Goal: Information Seeking & Learning: Learn about a topic

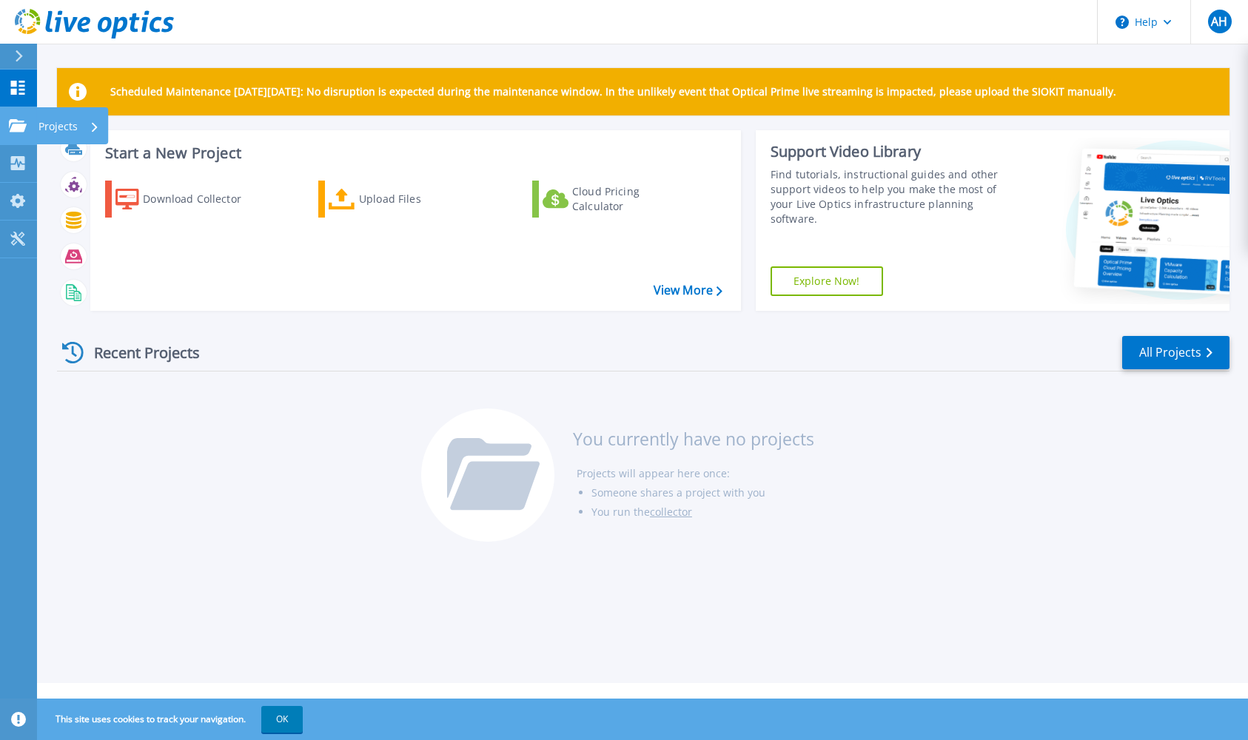
click at [16, 113] on link "Projects Projects" at bounding box center [18, 126] width 37 height 38
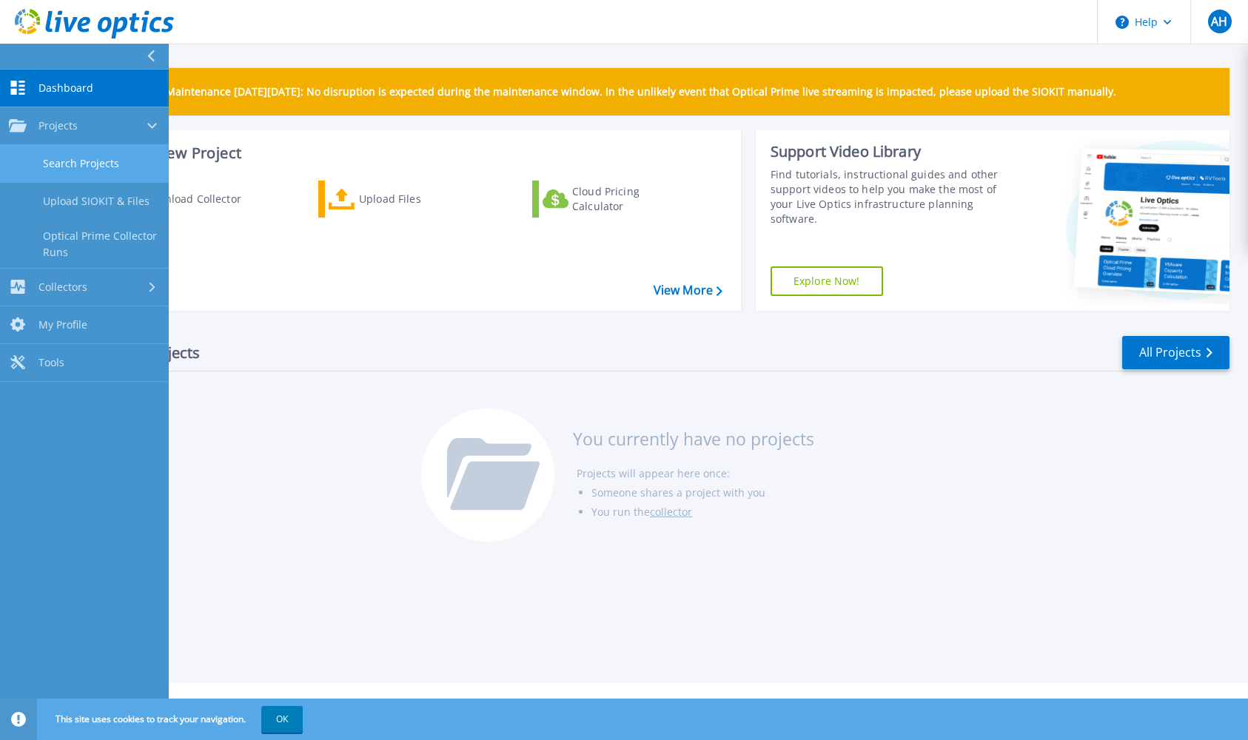
click at [58, 157] on link "Search Projects" at bounding box center [84, 164] width 169 height 38
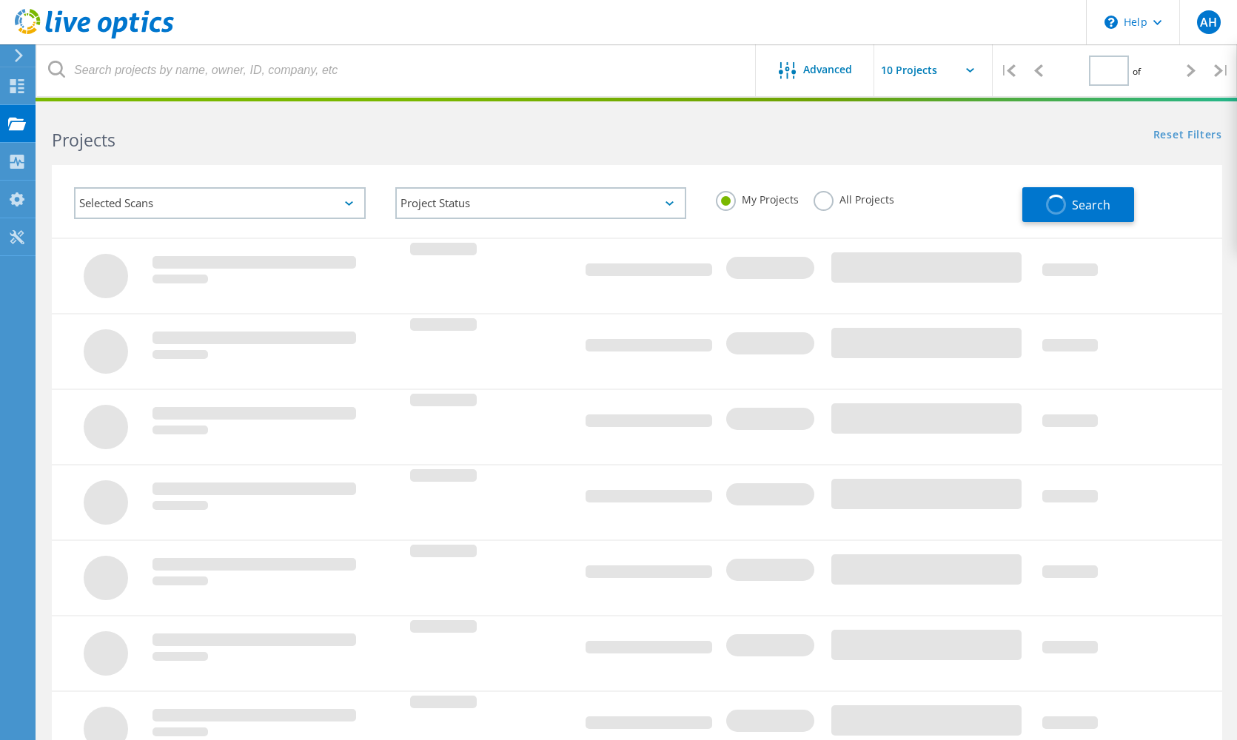
type input "1"
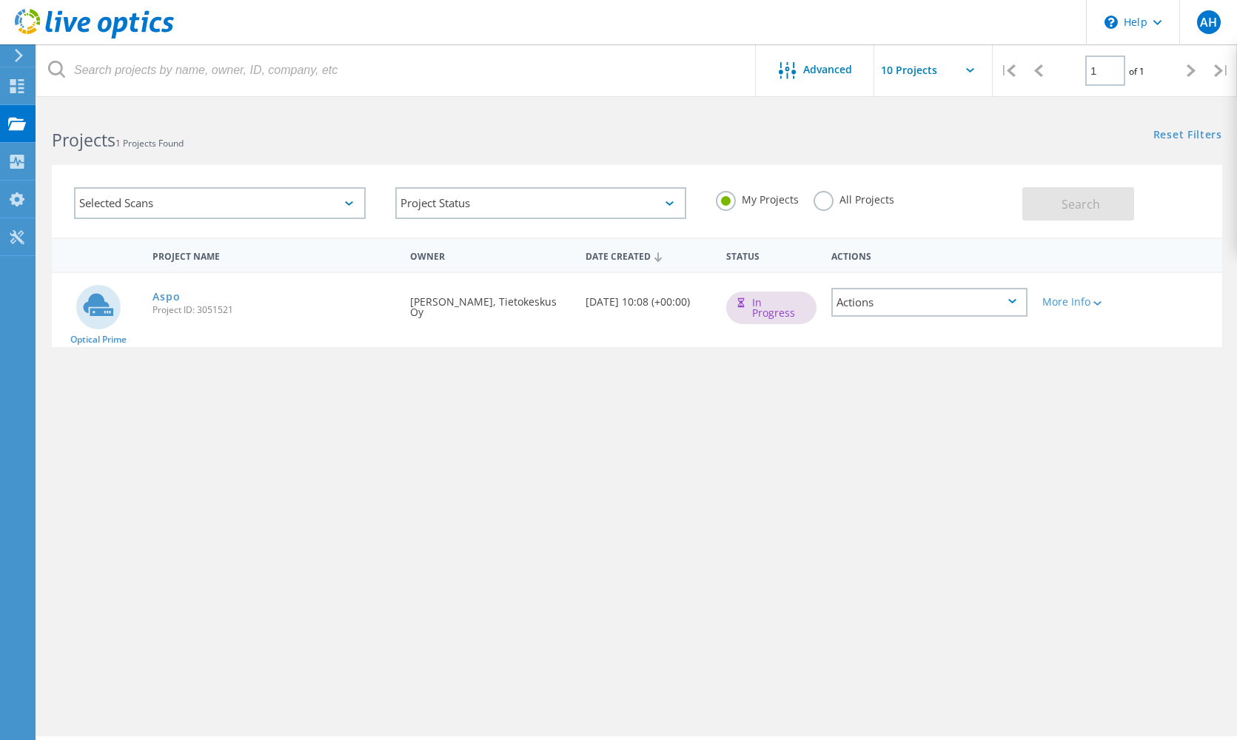
click at [98, 310] on icon at bounding box center [99, 305] width 30 height 22
click at [168, 292] on link "Aspo" at bounding box center [165, 297] width 27 height 10
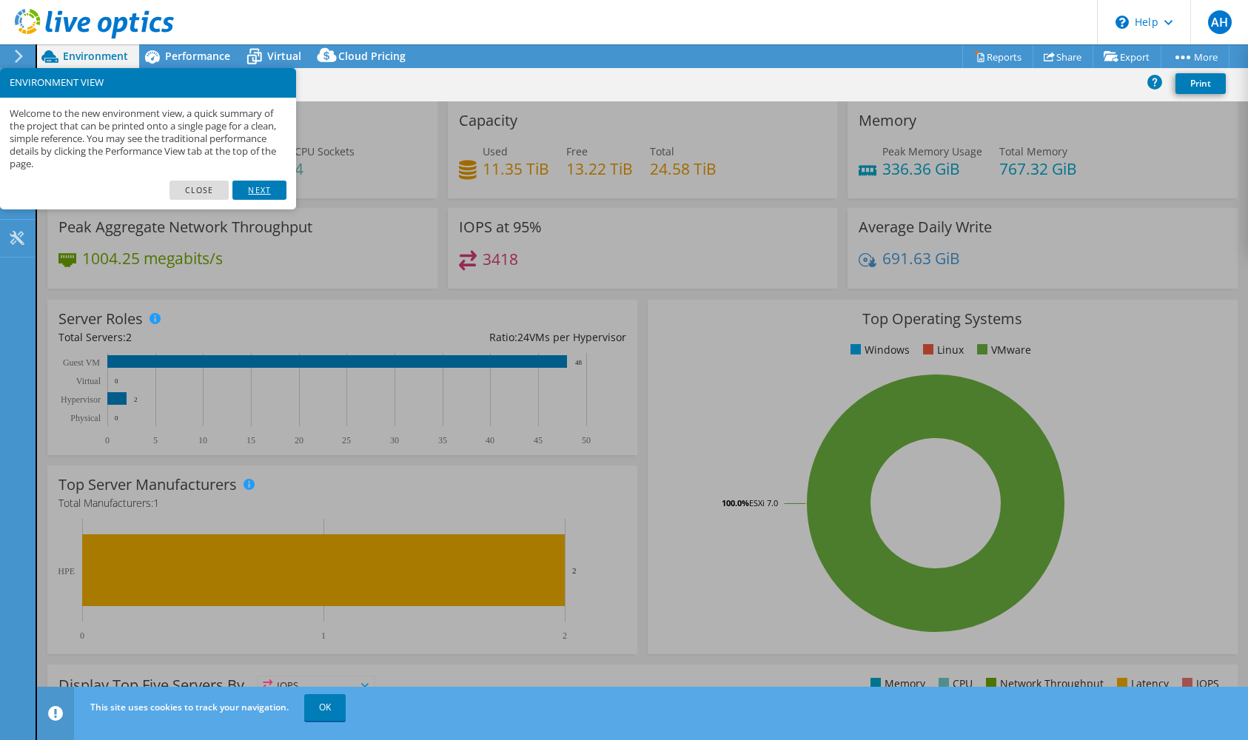
click at [242, 192] on link "Next" at bounding box center [258, 190] width 53 height 19
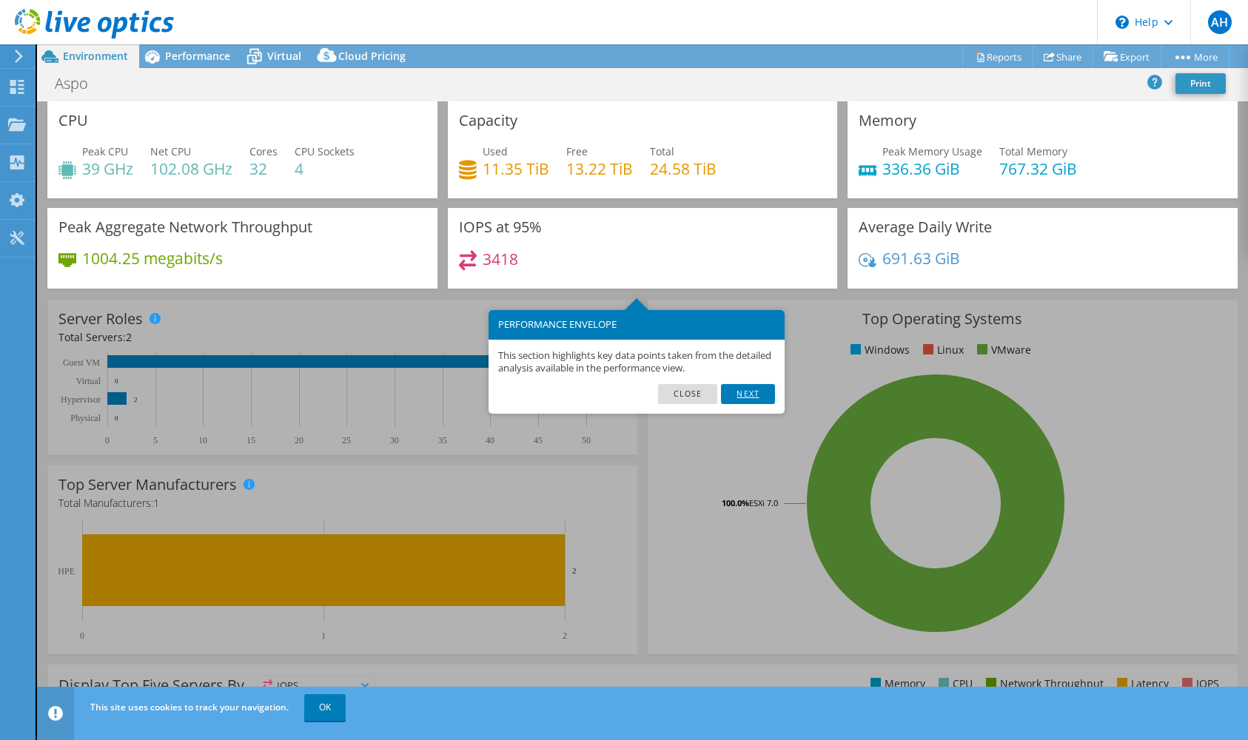
click at [745, 397] on link "Next" at bounding box center [747, 393] width 53 height 19
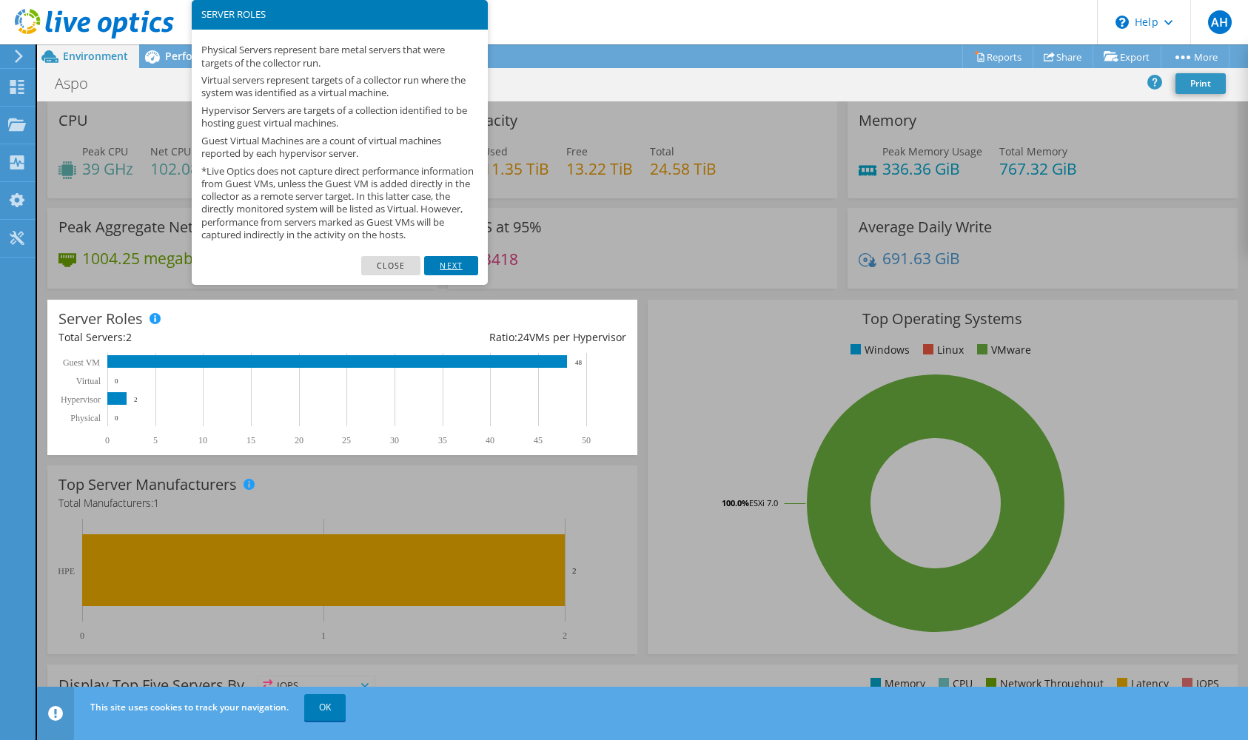
click at [454, 272] on link "Next" at bounding box center [450, 265] width 53 height 19
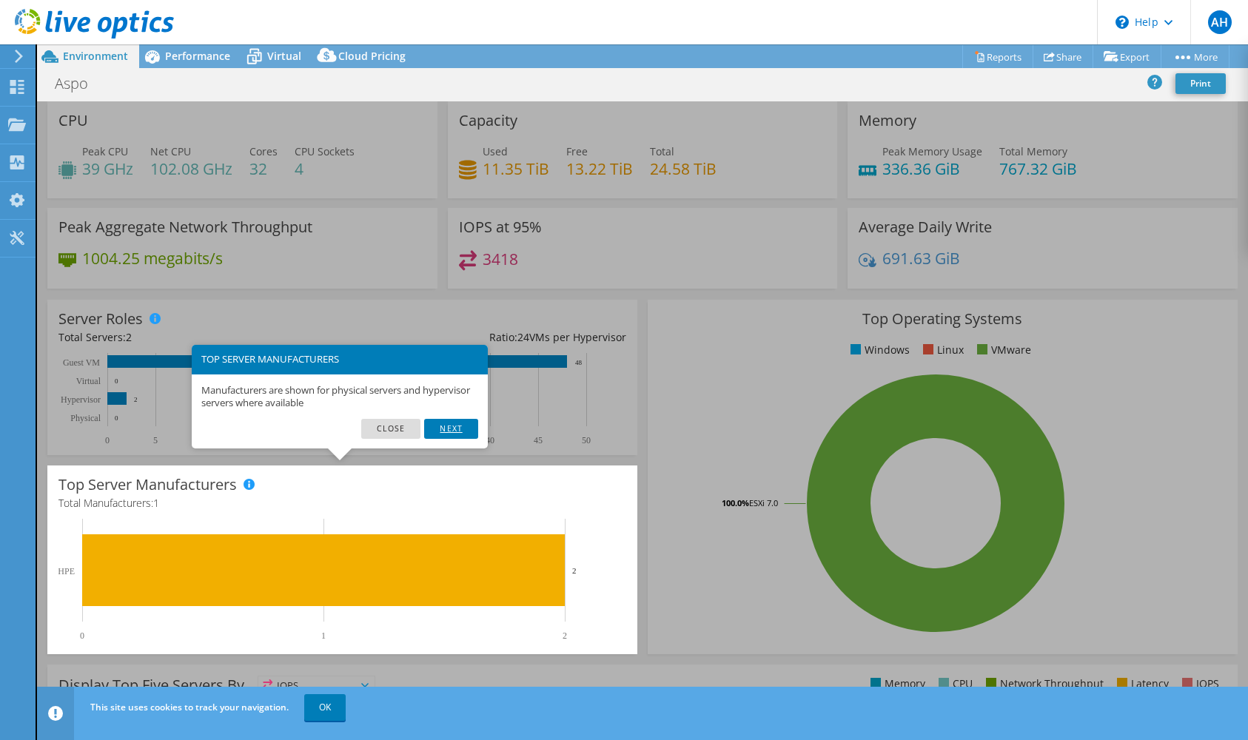
click at [458, 428] on link "Next" at bounding box center [450, 428] width 53 height 19
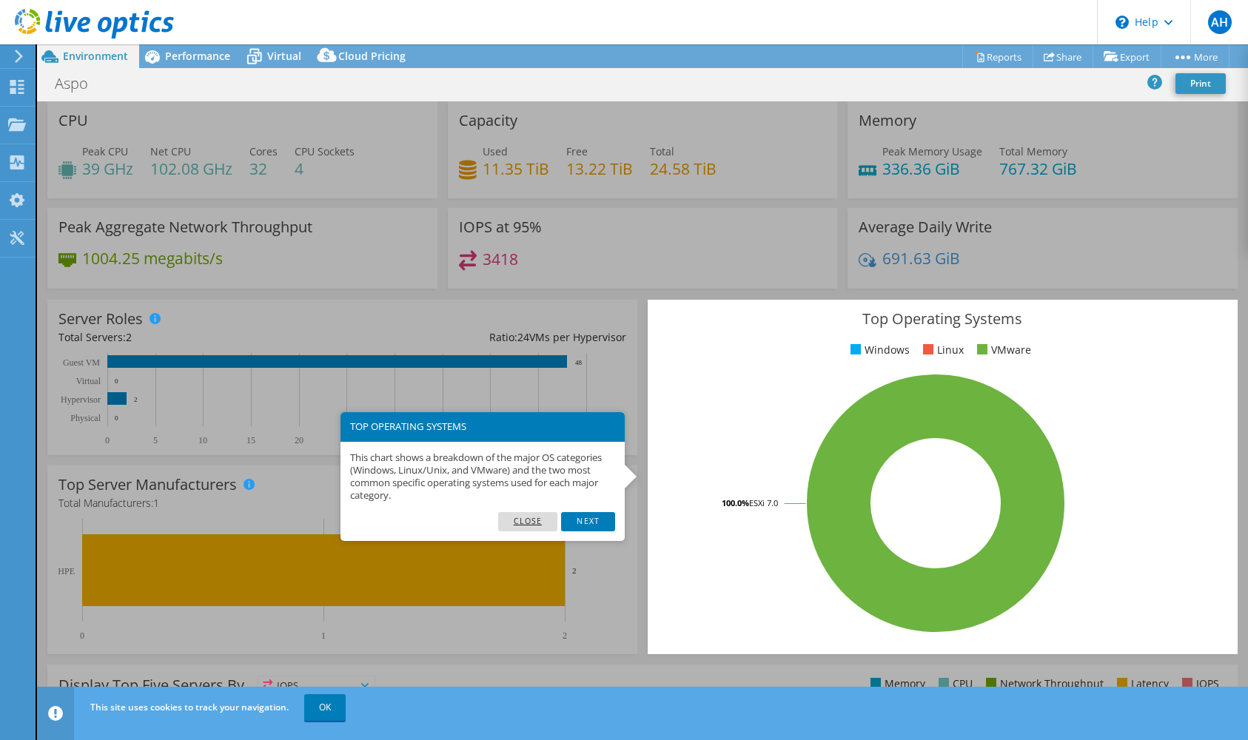
click at [523, 514] on link "Close" at bounding box center [528, 521] width 60 height 19
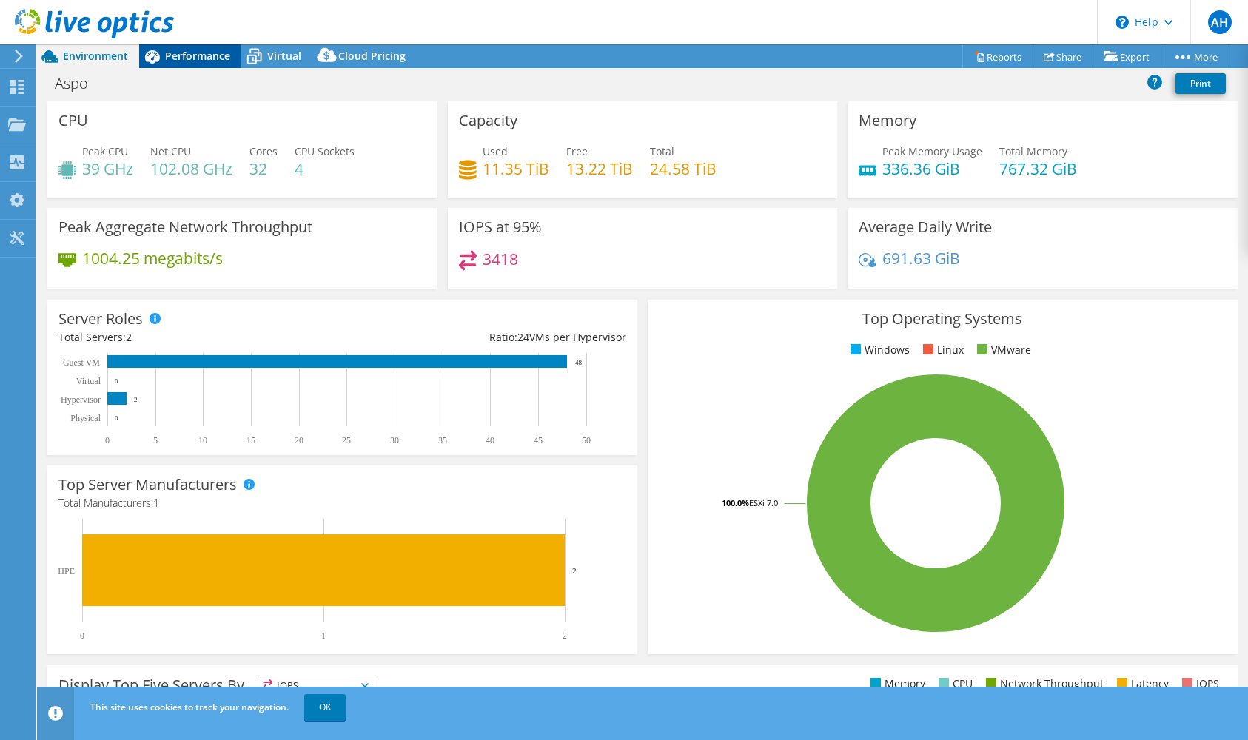
click at [184, 56] on span "Performance" at bounding box center [197, 56] width 65 height 14
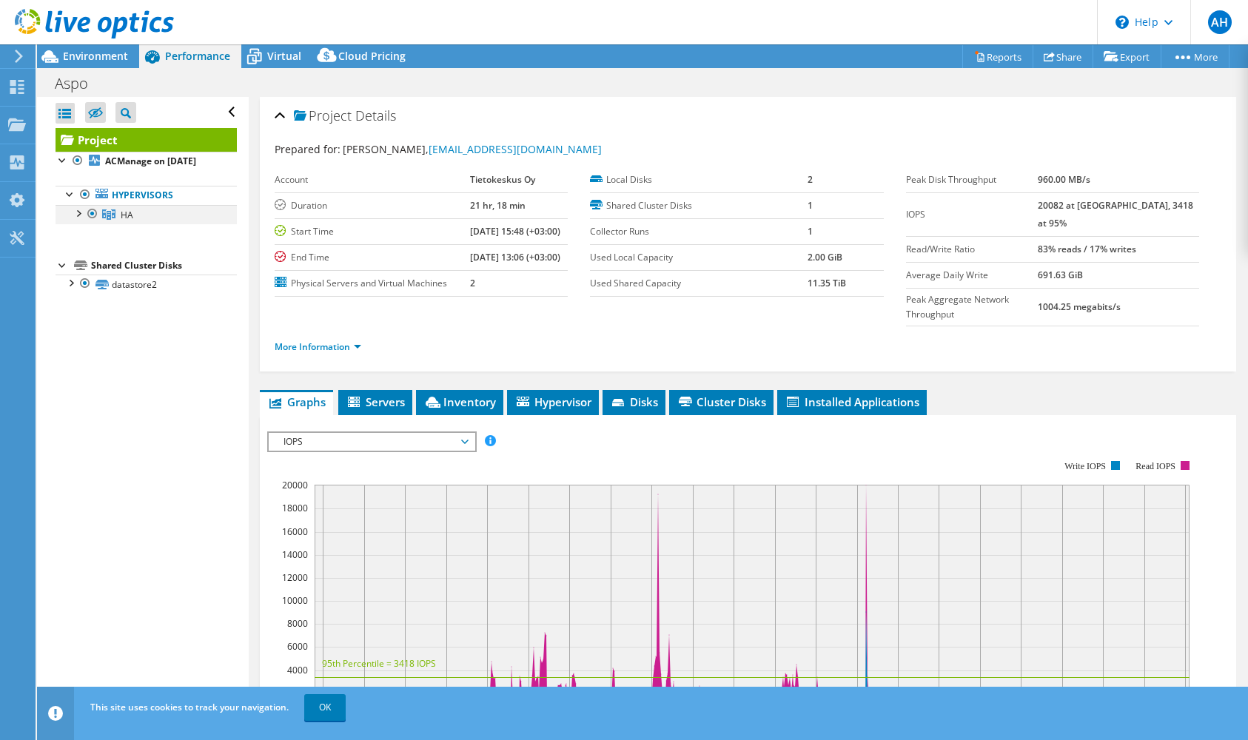
click at [73, 220] on div at bounding box center [77, 212] width 15 height 15
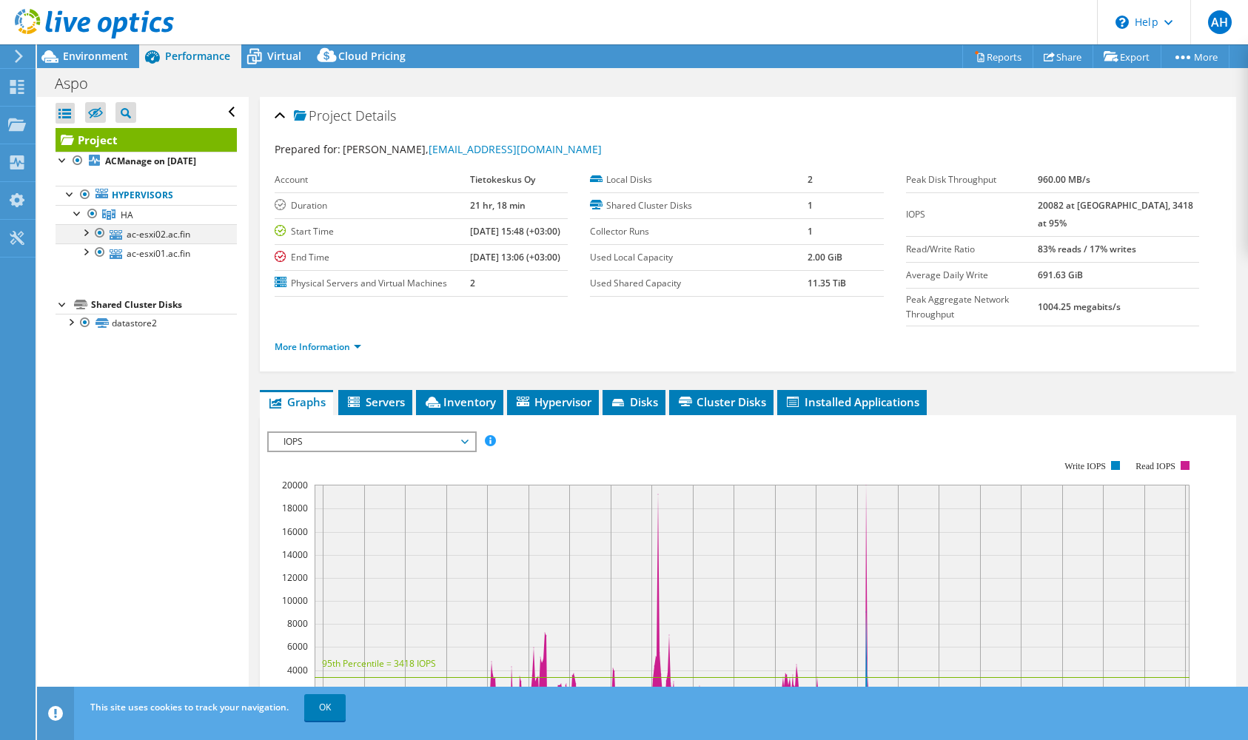
click at [82, 239] on div at bounding box center [85, 231] width 15 height 15
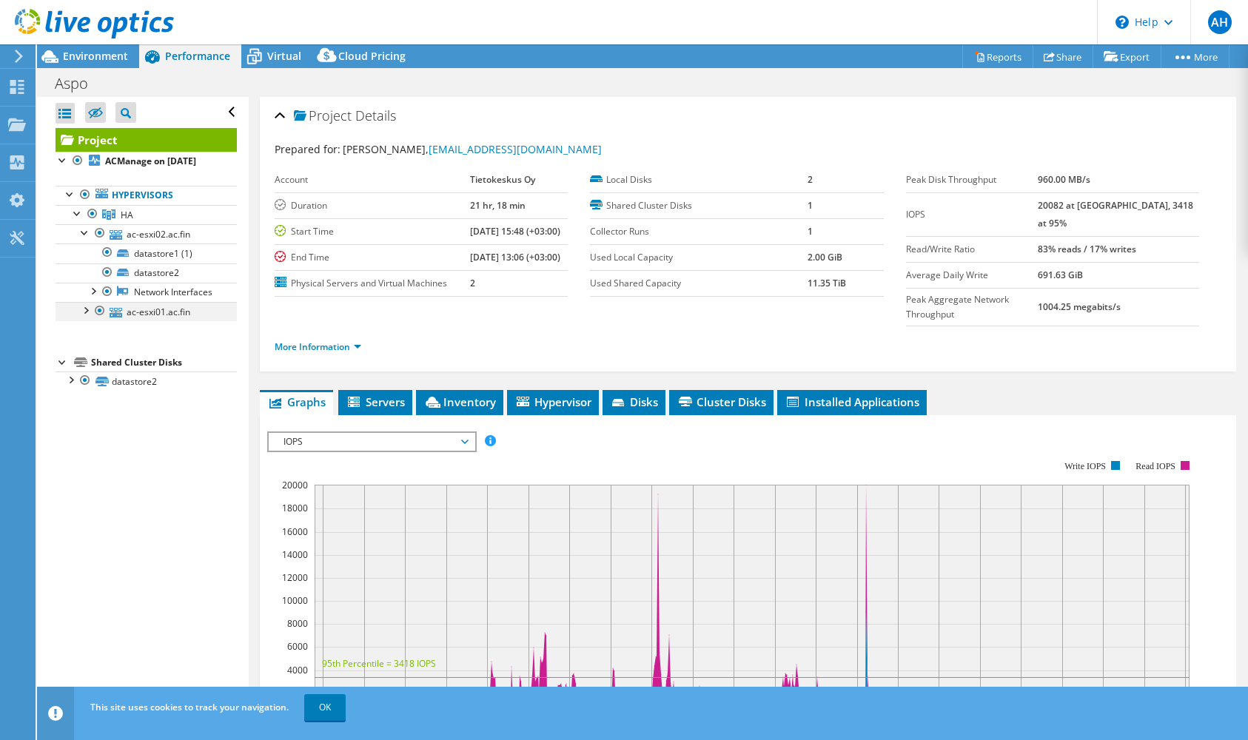
click at [84, 317] on div at bounding box center [85, 309] width 15 height 15
click at [94, 375] on div at bounding box center [92, 367] width 15 height 15
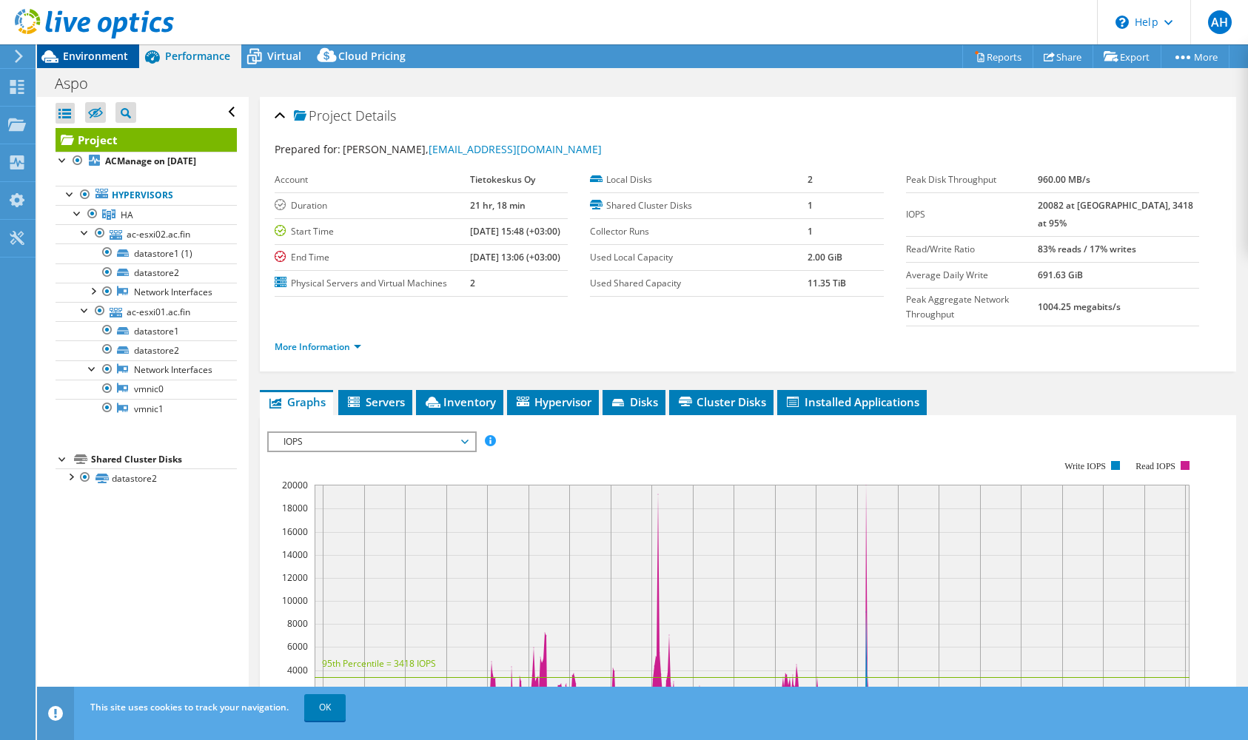
click at [104, 52] on span "Environment" at bounding box center [95, 56] width 65 height 14
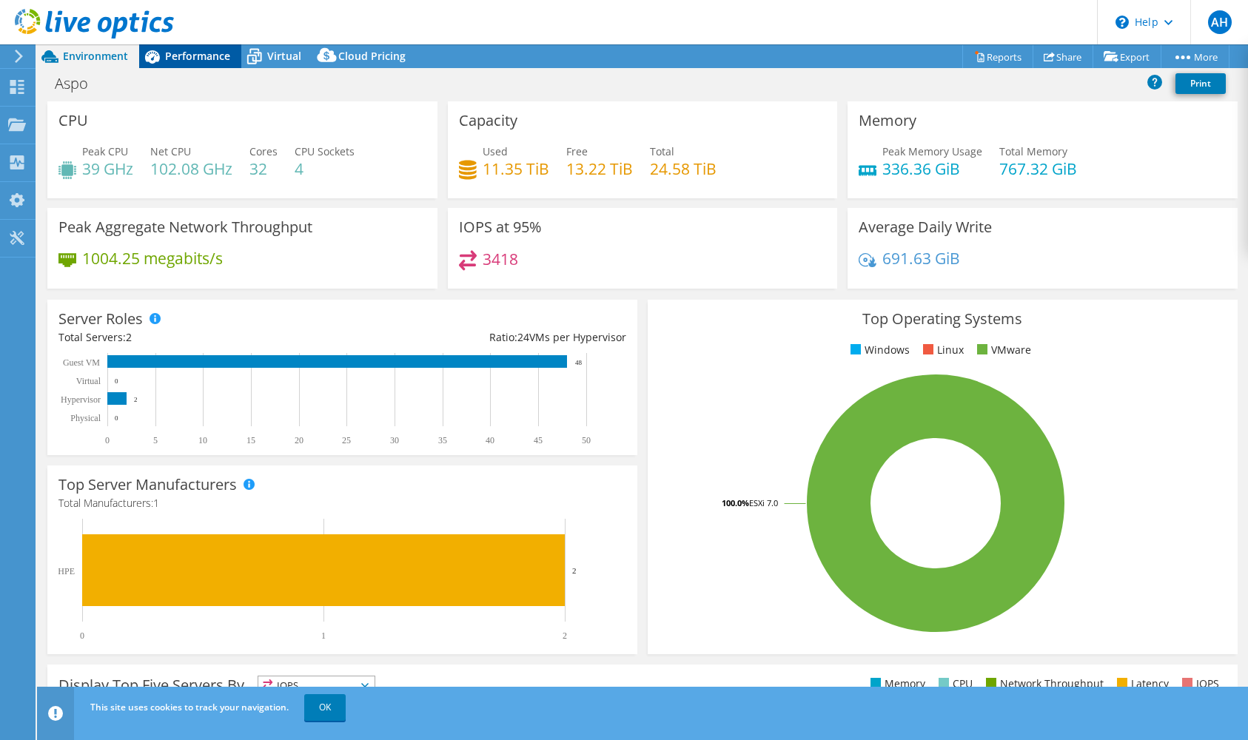
click at [178, 57] on span "Performance" at bounding box center [197, 56] width 65 height 14
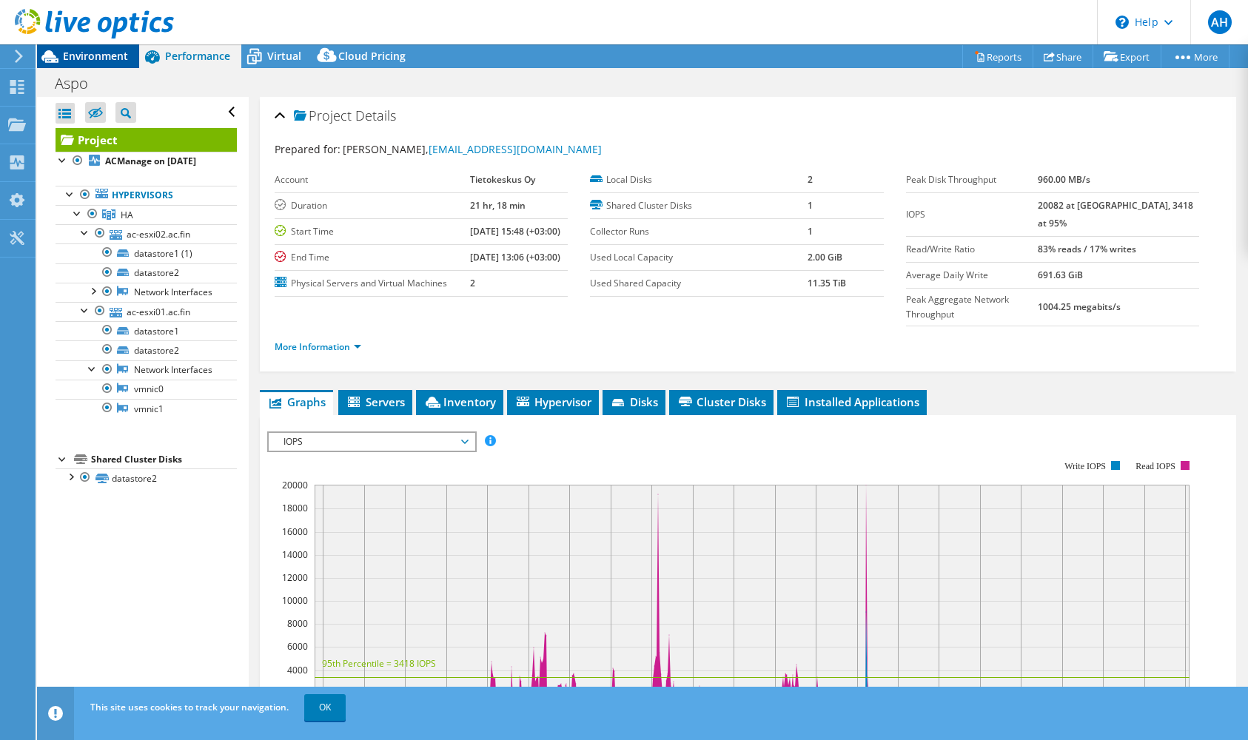
click at [87, 65] on div "Environment" at bounding box center [88, 56] width 102 height 24
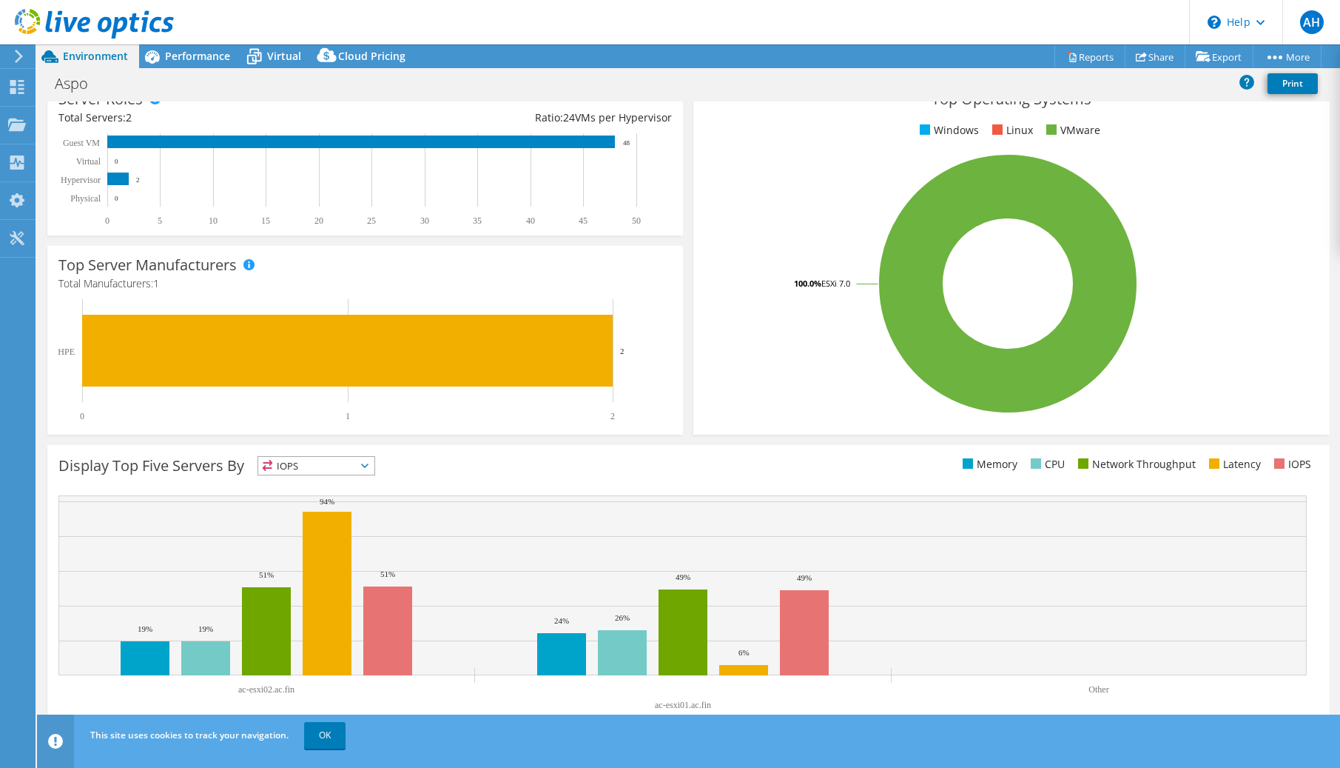
scroll to position [221, 0]
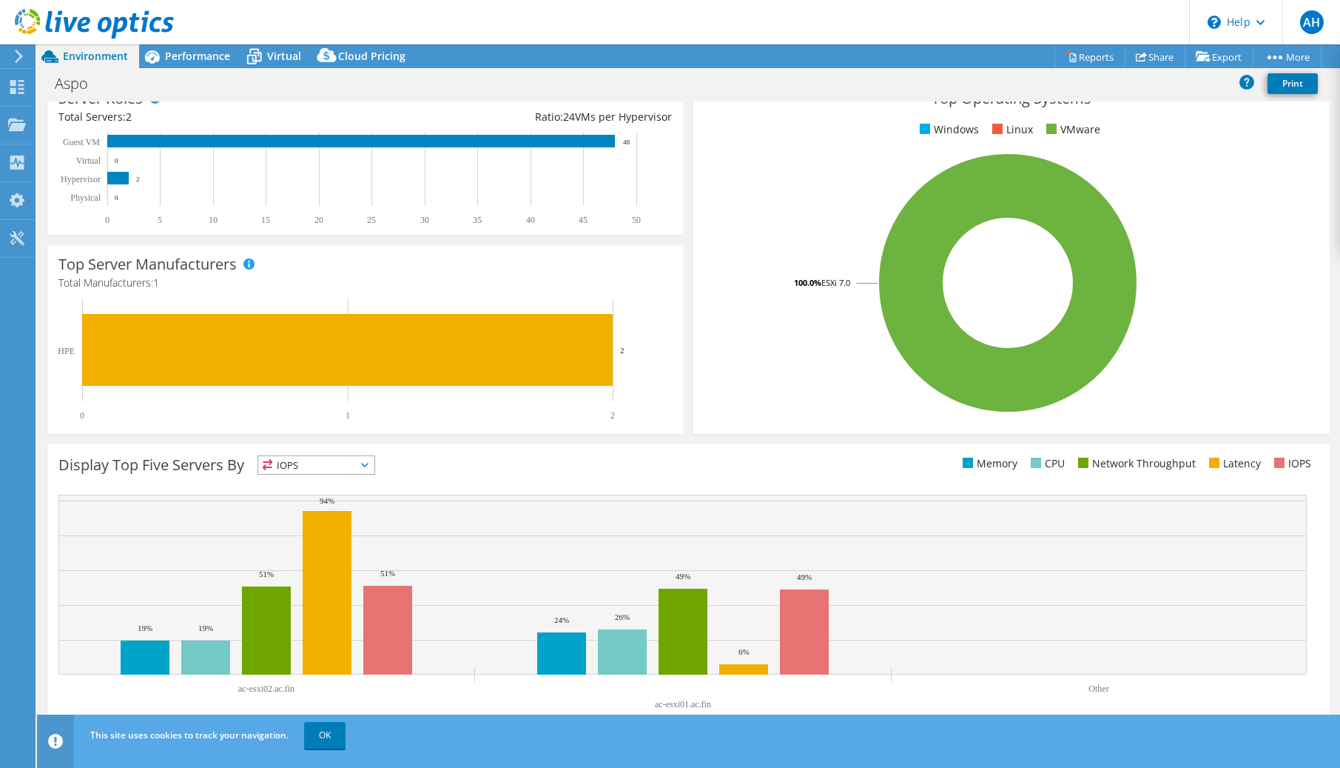
click at [364, 464] on icon at bounding box center [364, 465] width 7 height 4
click at [325, 530] on li "CPU" at bounding box center [316, 525] width 116 height 21
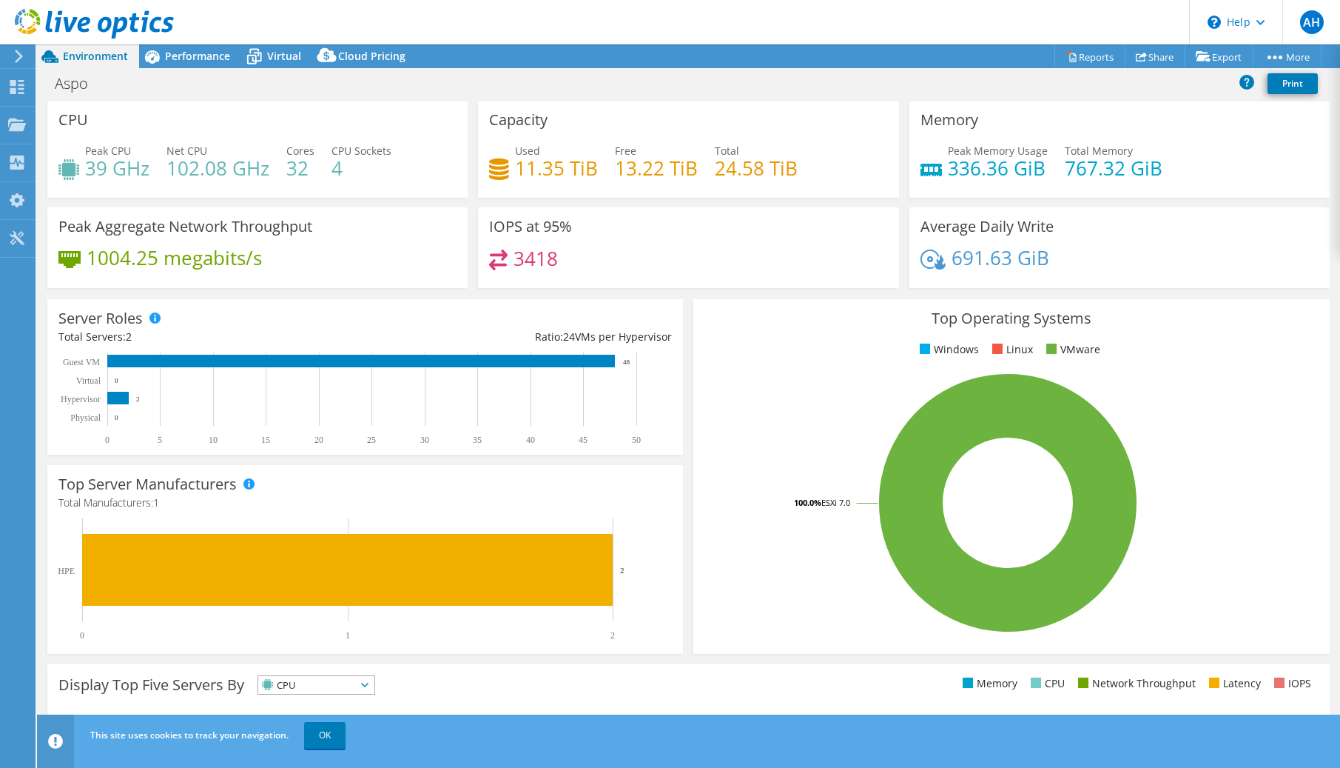
scroll to position [0, 0]
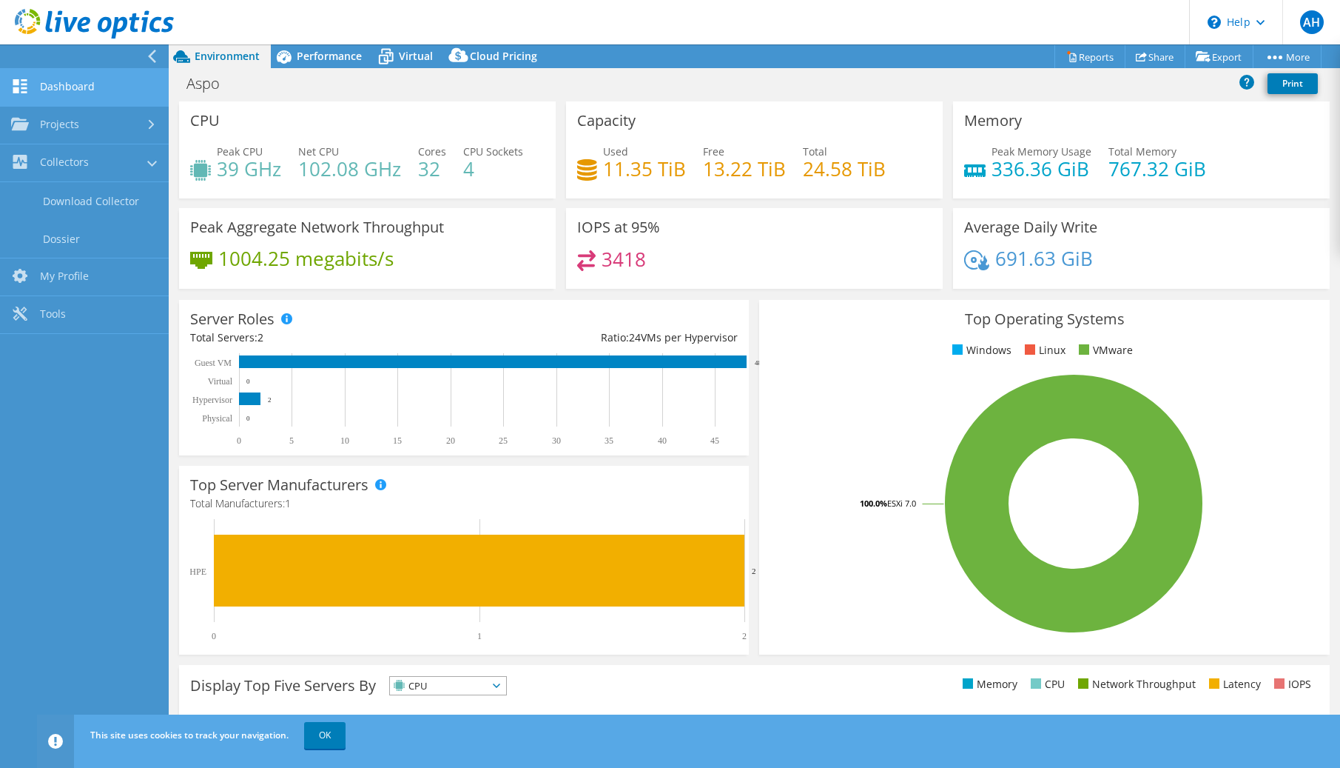
click at [51, 82] on link "Dashboard" at bounding box center [84, 88] width 169 height 38
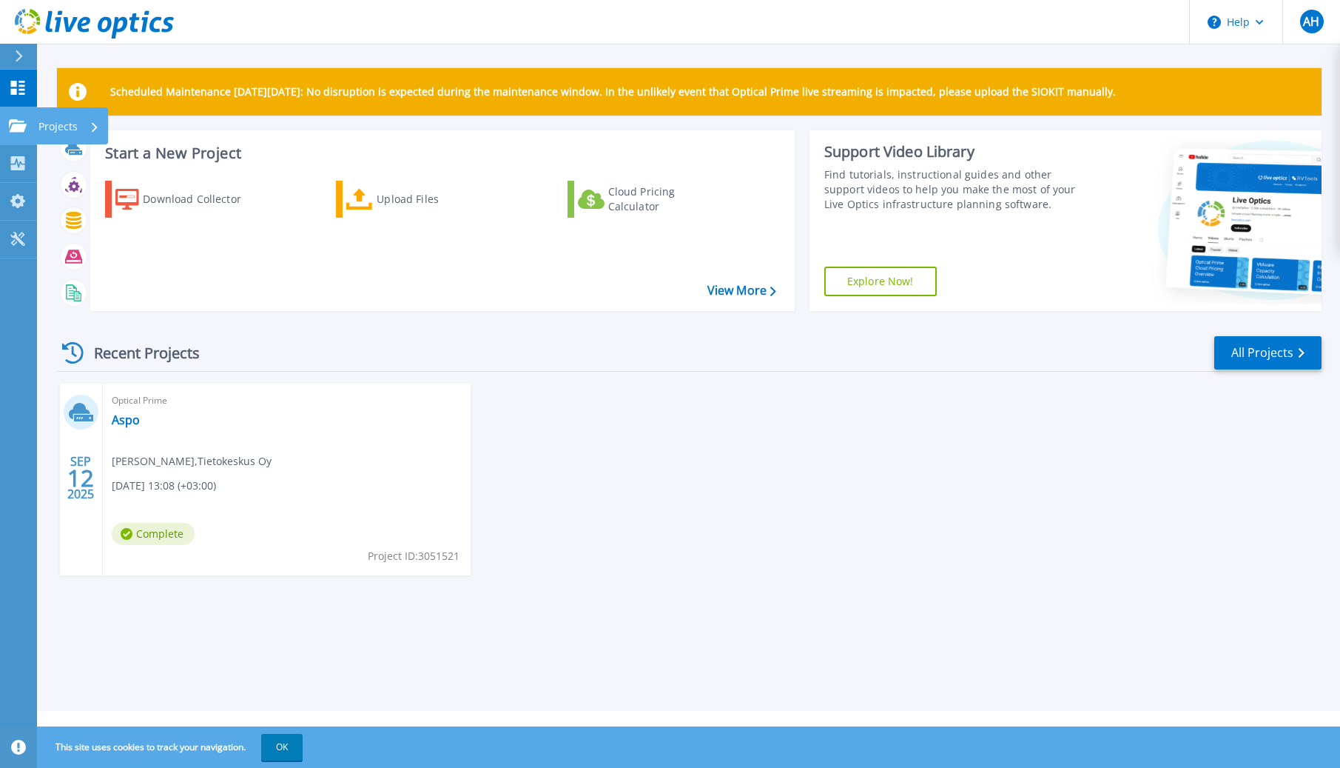
click at [17, 124] on icon at bounding box center [18, 125] width 18 height 13
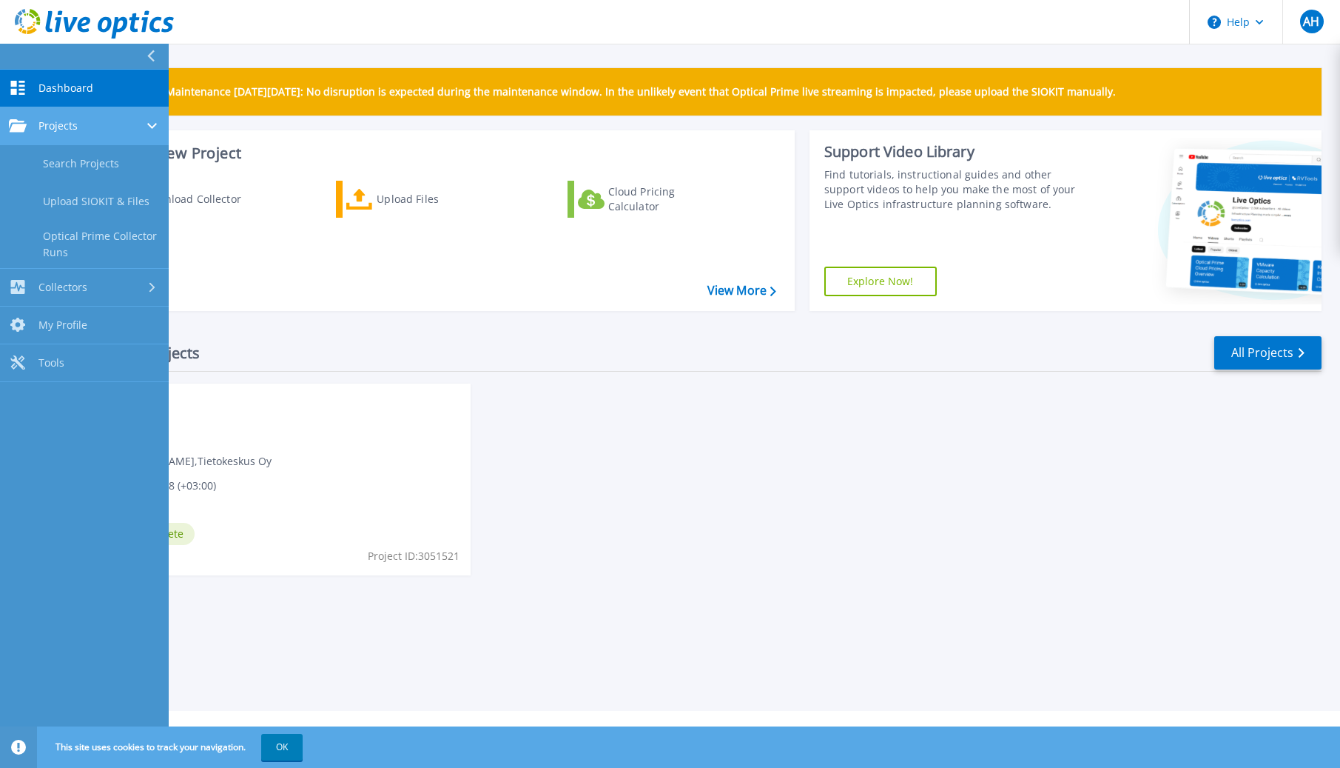
click at [44, 121] on span "Projects" at bounding box center [57, 125] width 39 height 13
click at [65, 164] on link "Search Projects" at bounding box center [84, 164] width 169 height 38
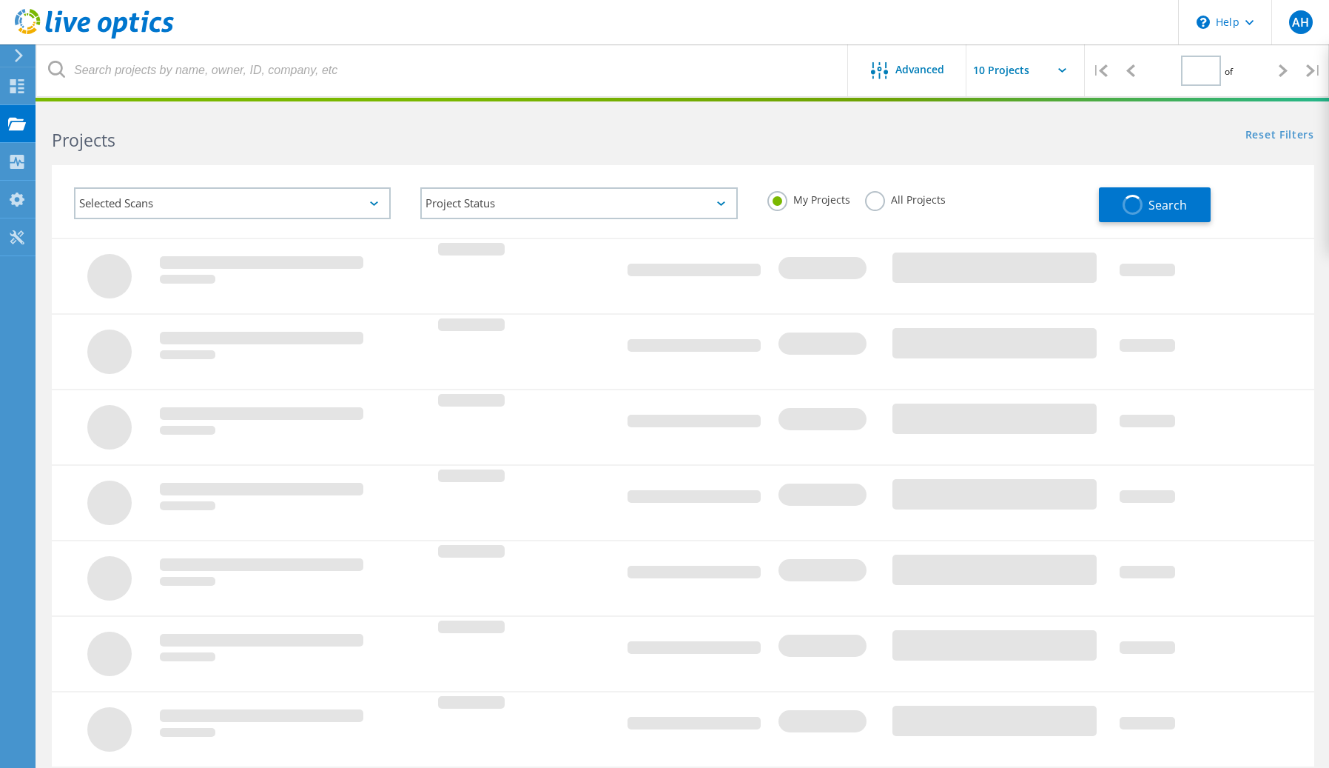
type input "1"
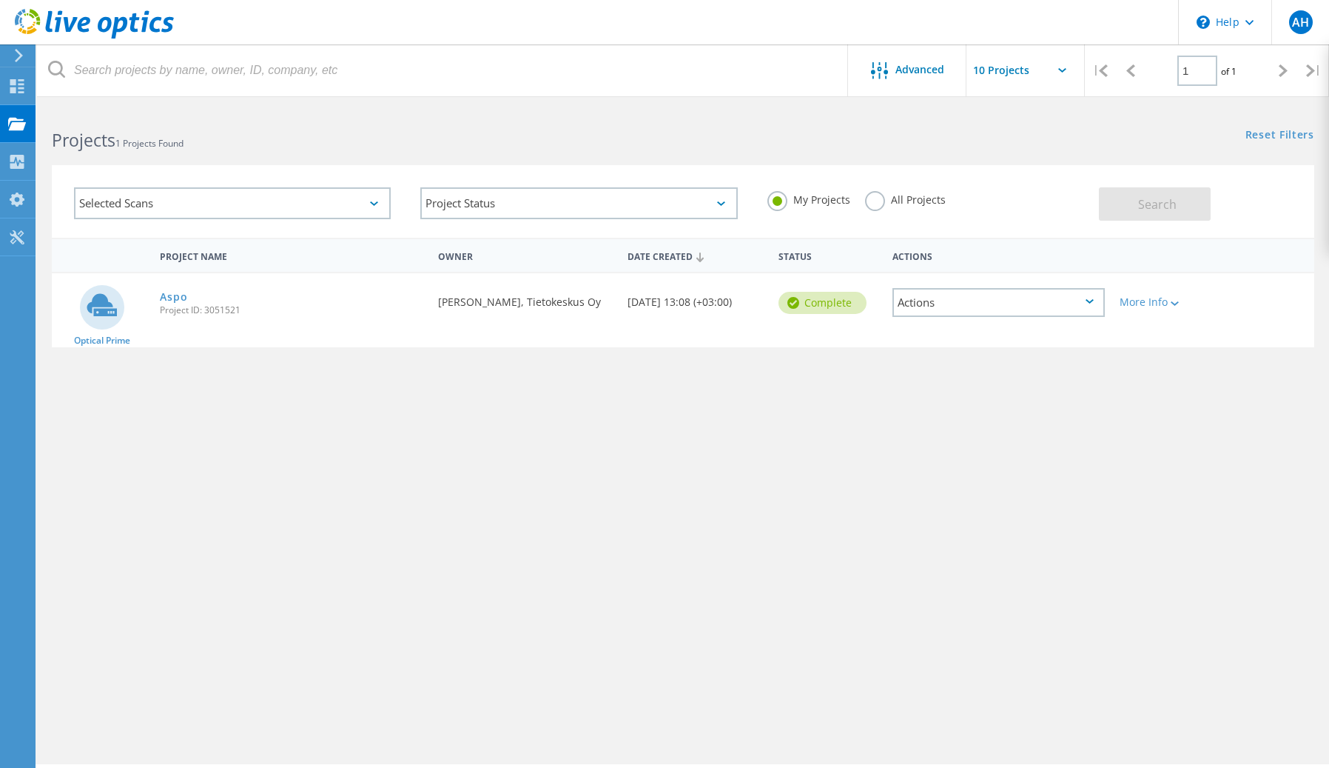
click at [1082, 293] on div "Actions" at bounding box center [999, 302] width 212 height 29
click at [958, 265] on div "View Project" at bounding box center [998, 268] width 209 height 23
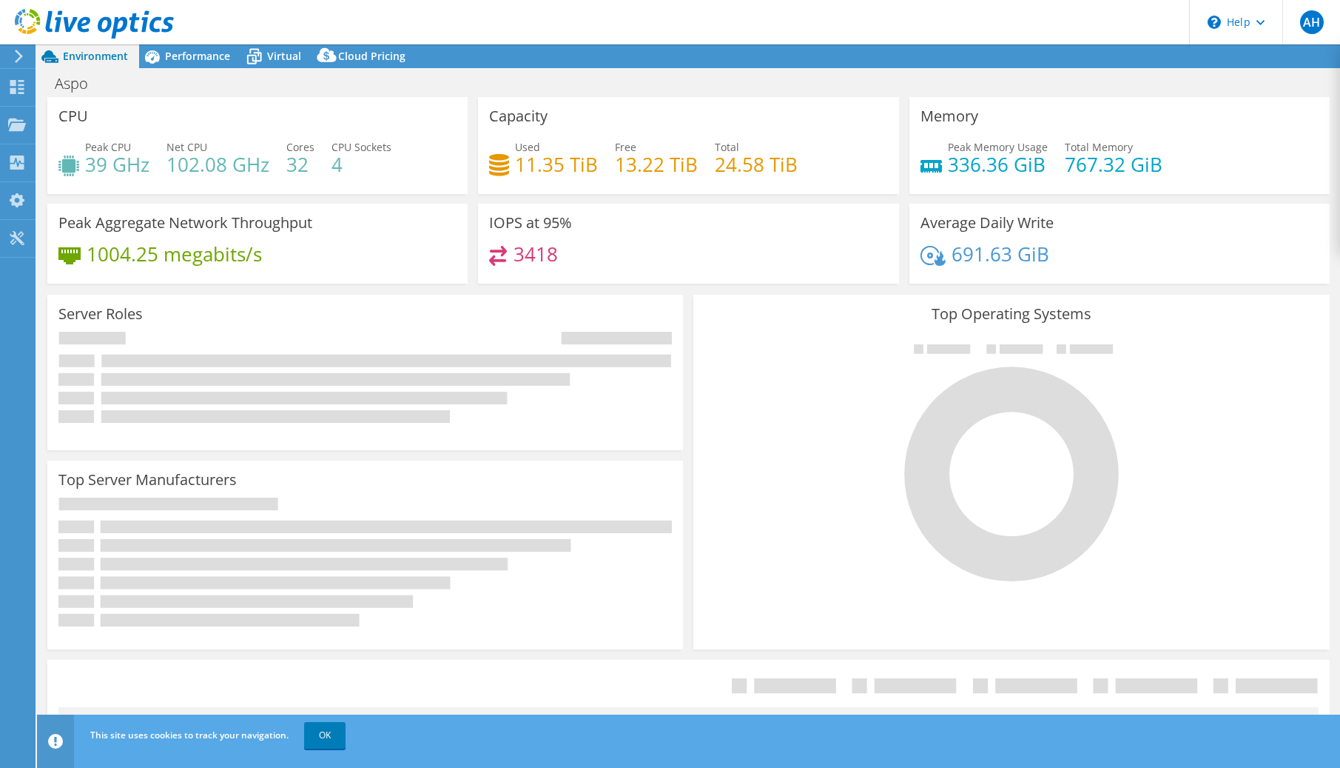
select select "USD"
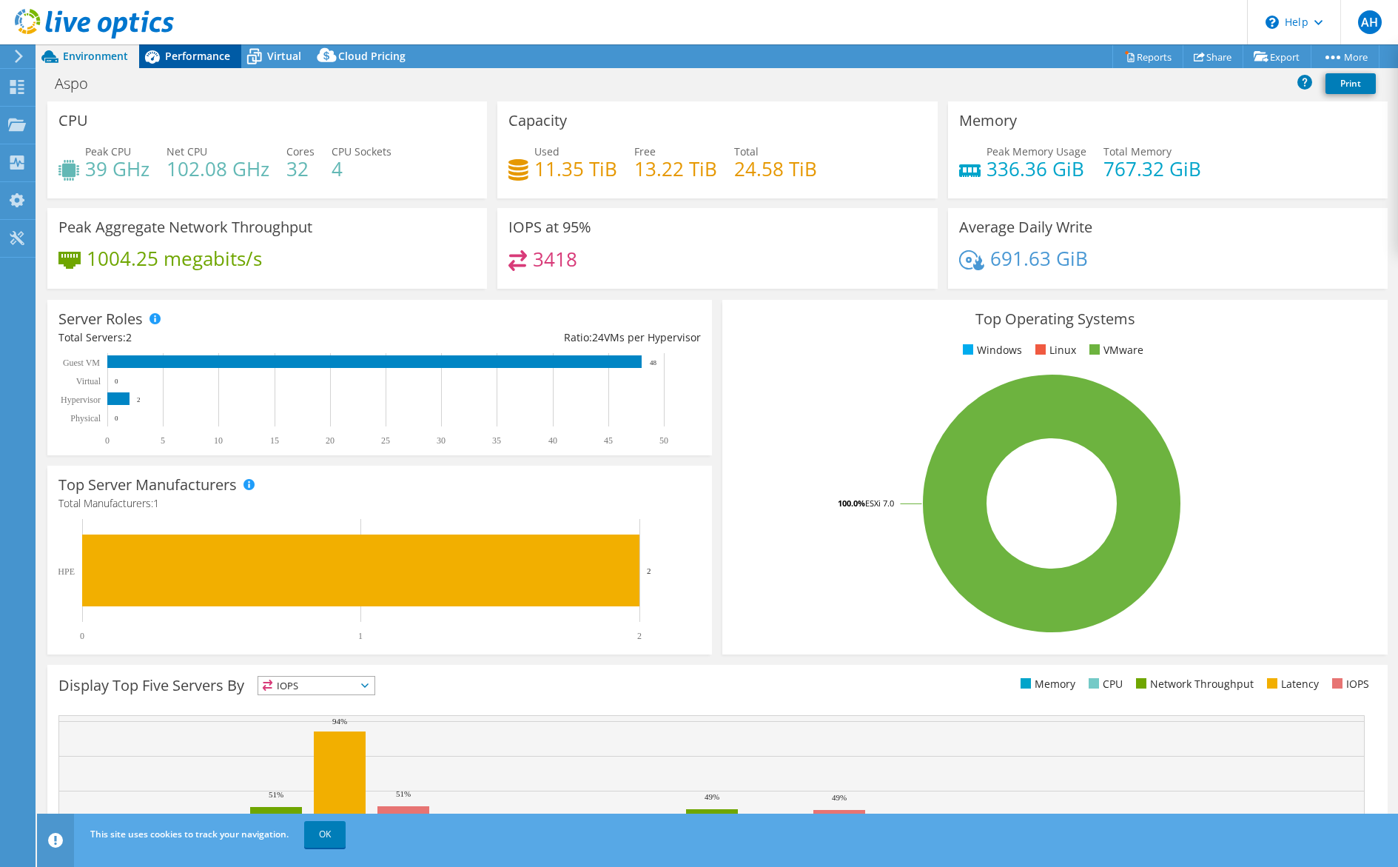
click at [184, 62] on span "Performance" at bounding box center [197, 56] width 65 height 14
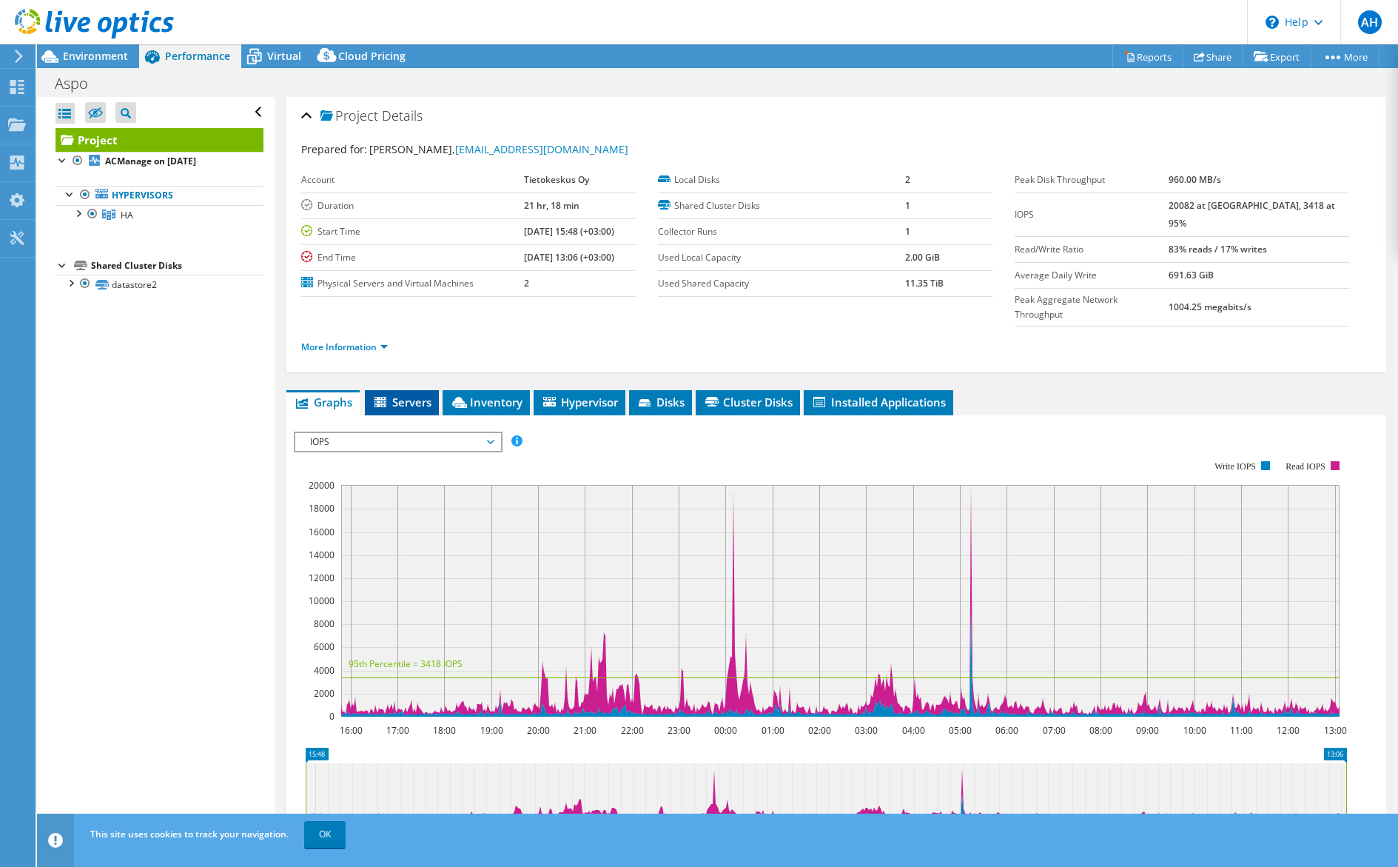
click at [395, 395] on span "Servers" at bounding box center [401, 402] width 59 height 15
